Goal: Task Accomplishment & Management: Use online tool/utility

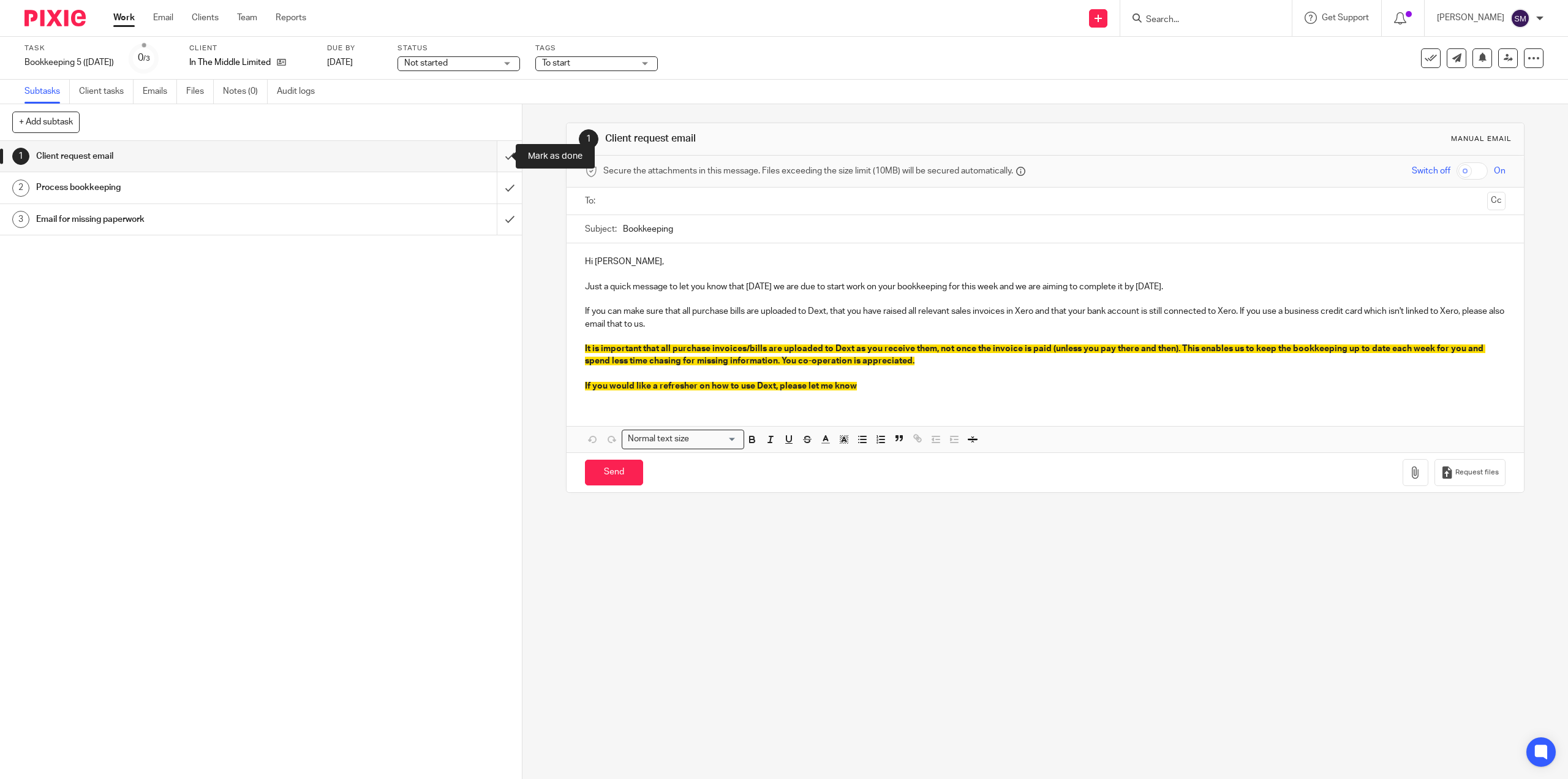
click at [491, 155] on input "submit" at bounding box center [261, 156] width 522 height 30
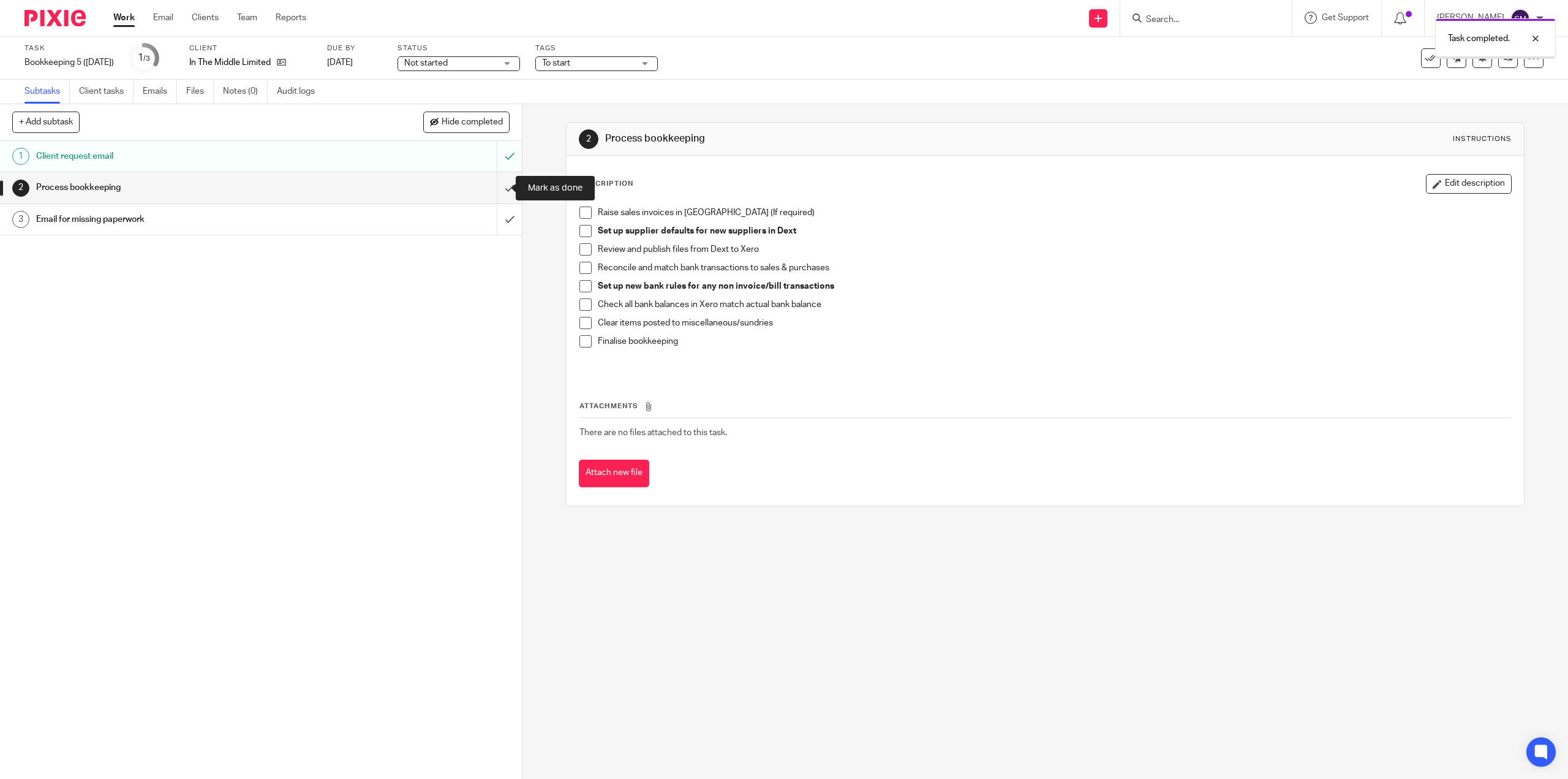
click at [499, 191] on input "submit" at bounding box center [261, 187] width 522 height 30
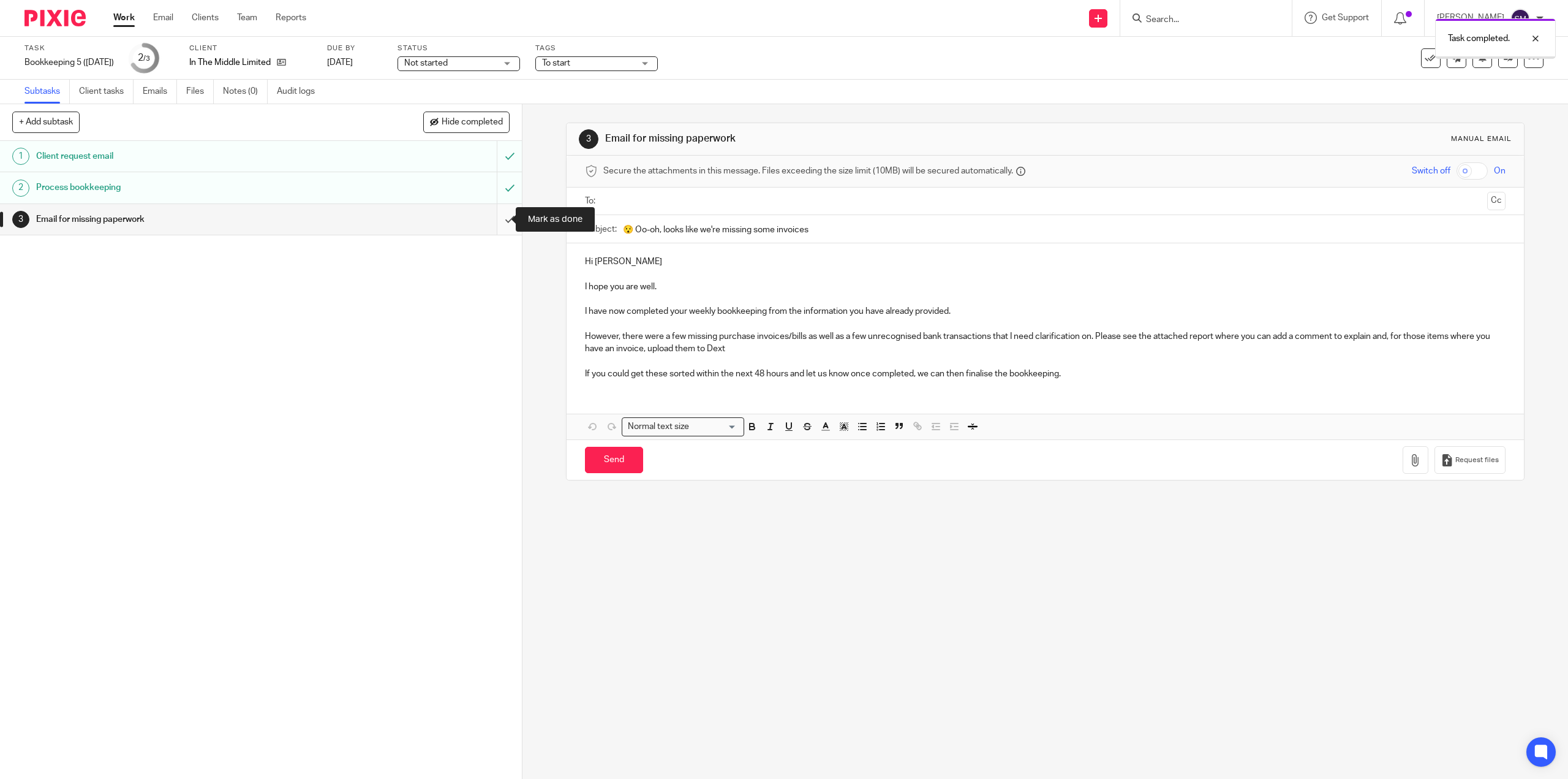
click at [495, 221] on input "submit" at bounding box center [261, 219] width 522 height 30
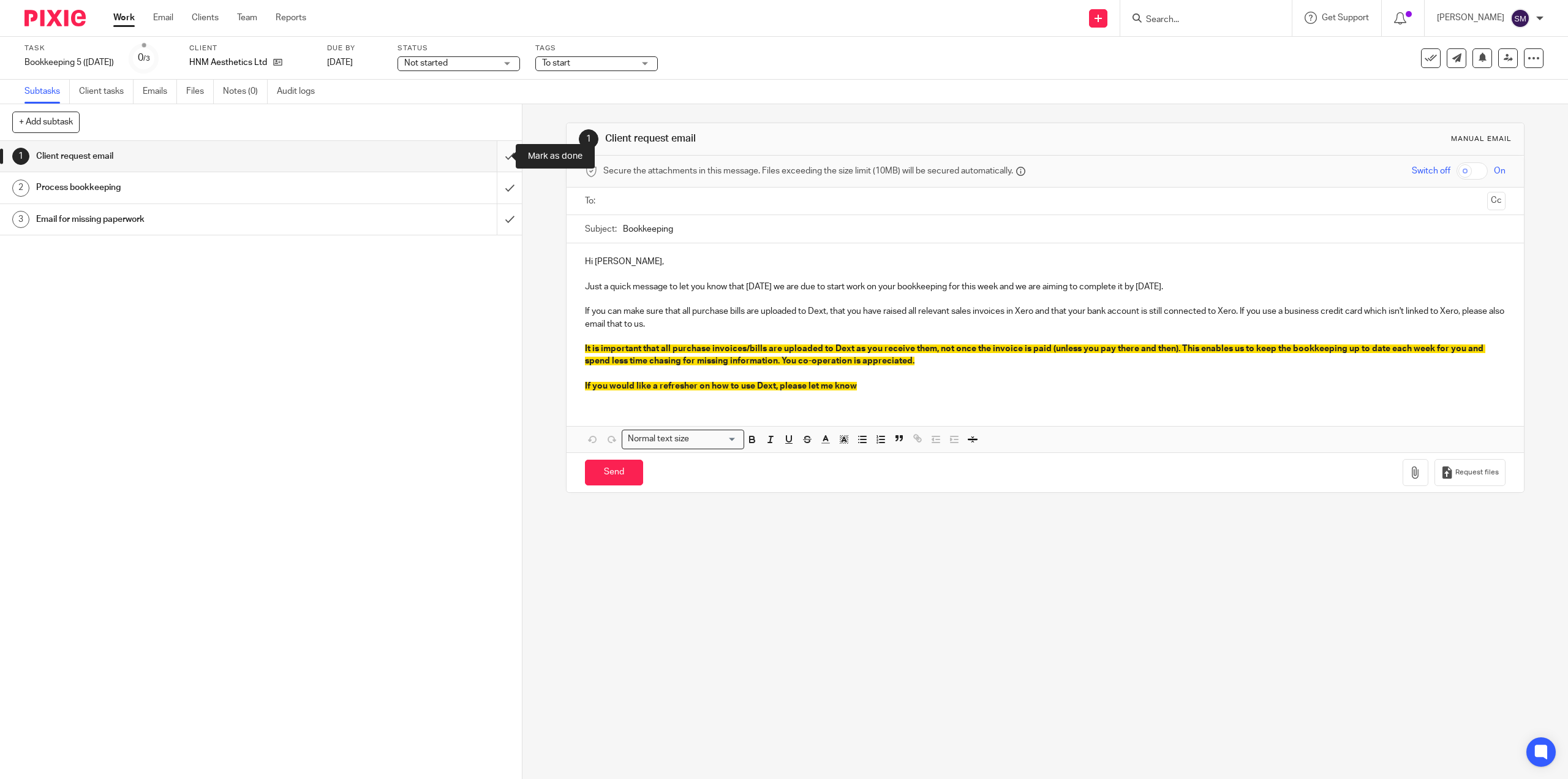
click at [501, 159] on input "submit" at bounding box center [261, 156] width 522 height 30
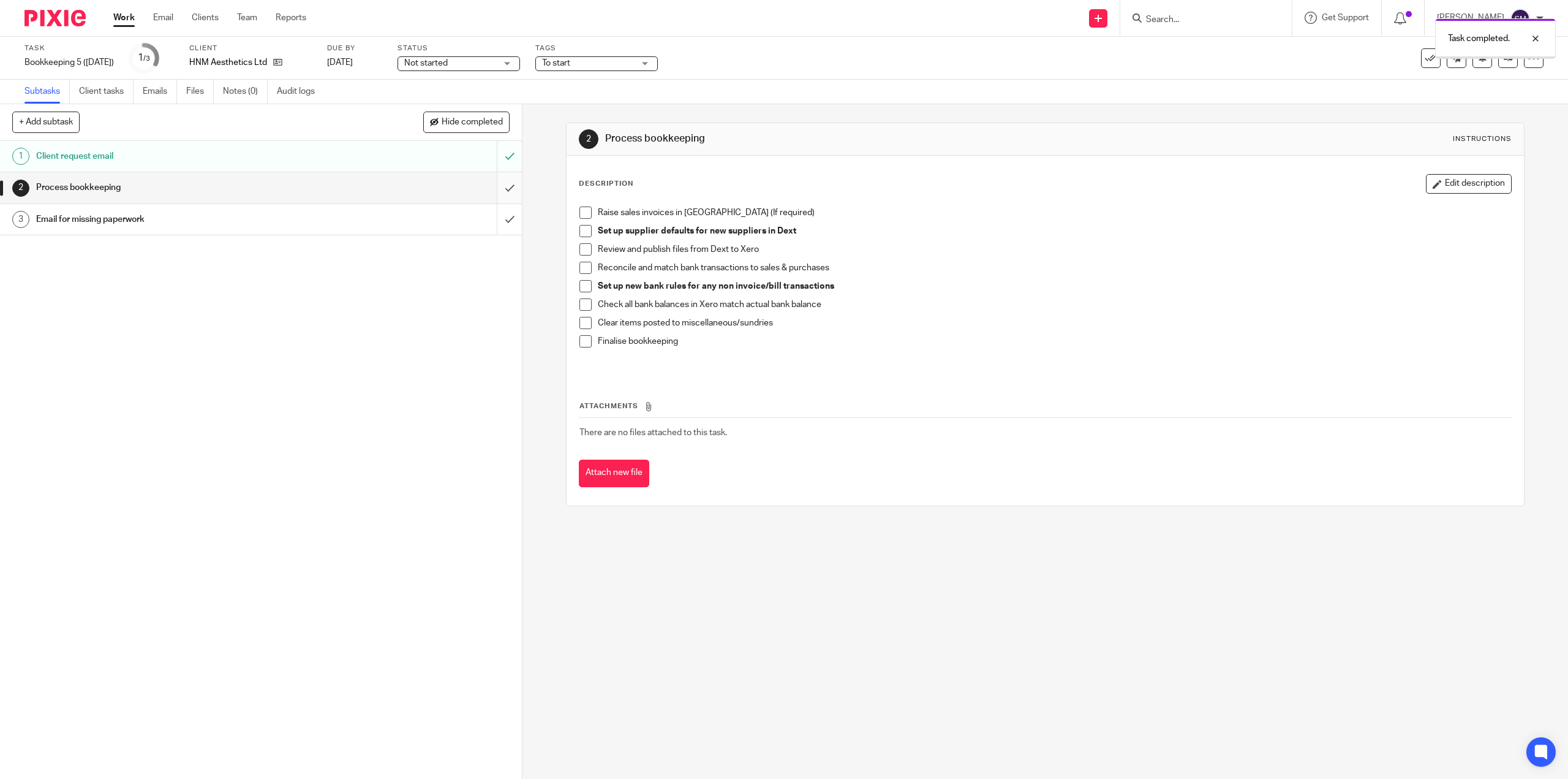
click at [500, 191] on input "submit" at bounding box center [261, 187] width 522 height 30
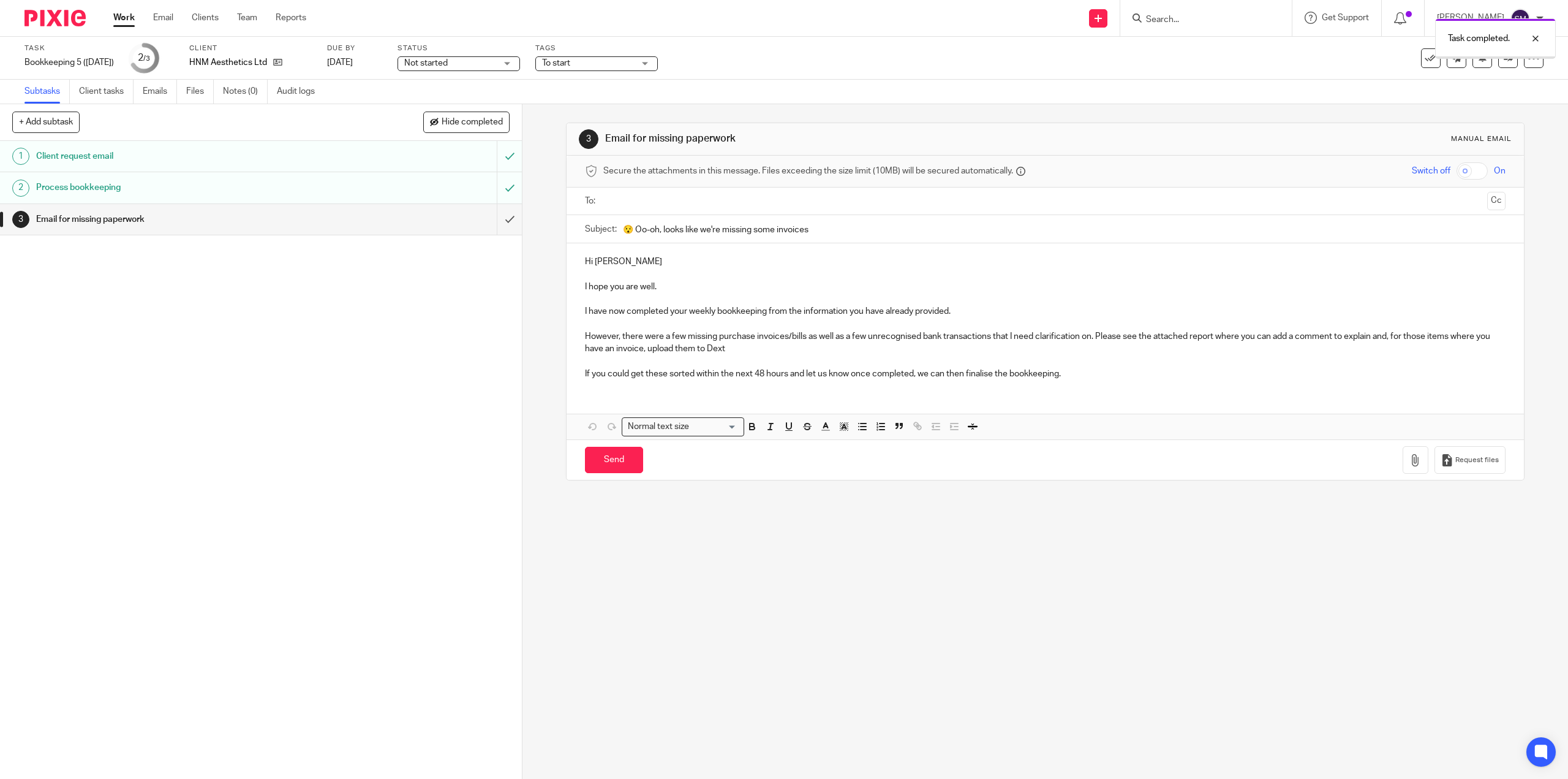
click at [496, 217] on input "submit" at bounding box center [261, 219] width 522 height 30
